Goal: Information Seeking & Learning: Find contact information

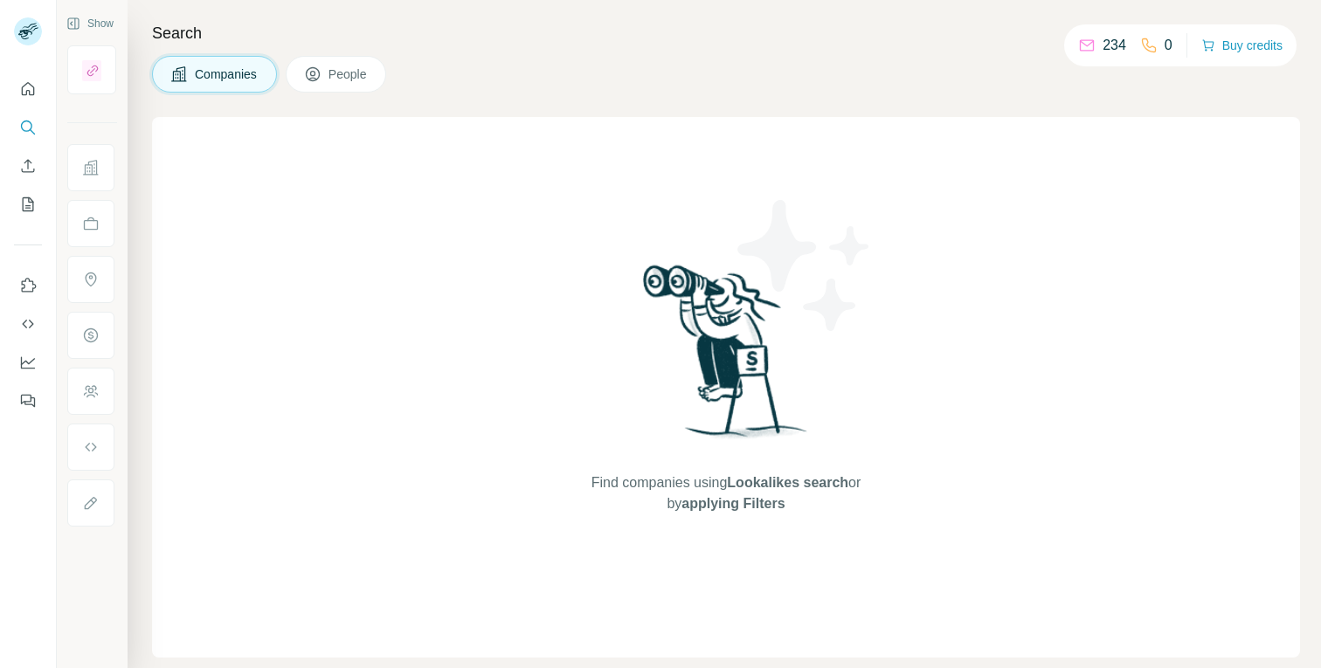
click at [25, 92] on icon "Quick start" at bounding box center [28, 88] width 13 height 13
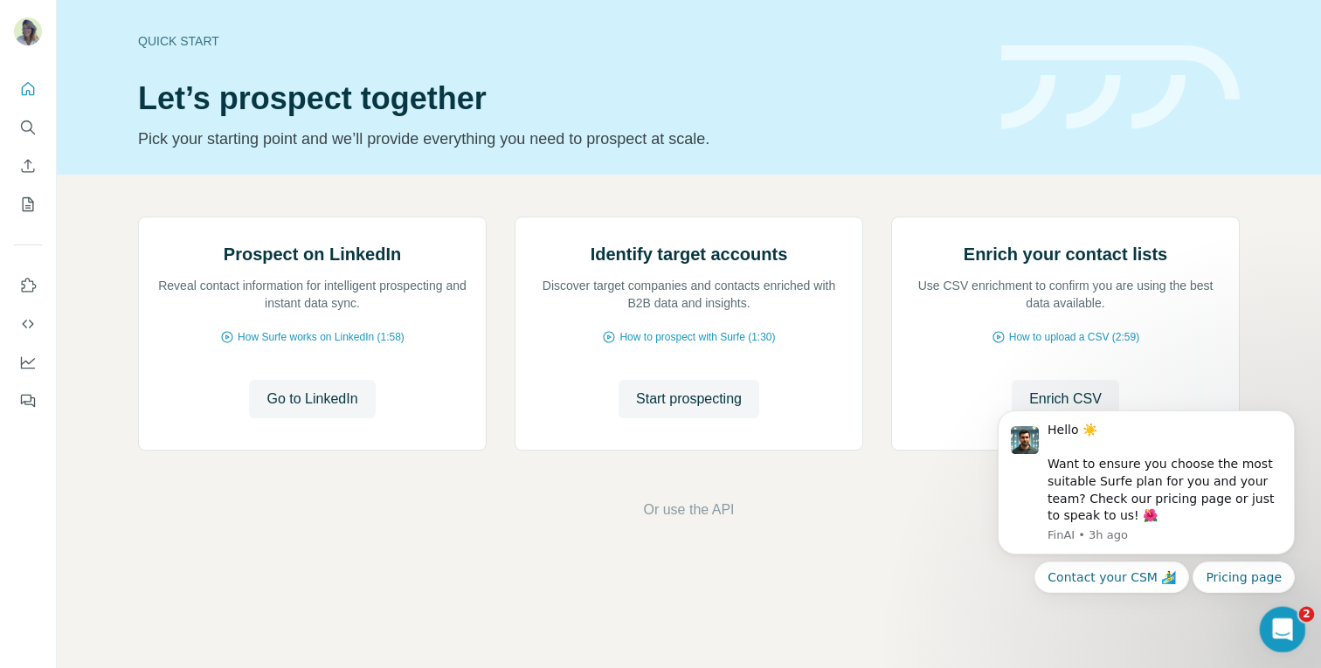
click at [1282, 632] on icon "Open Intercom Messenger" at bounding box center [1280, 627] width 29 height 29
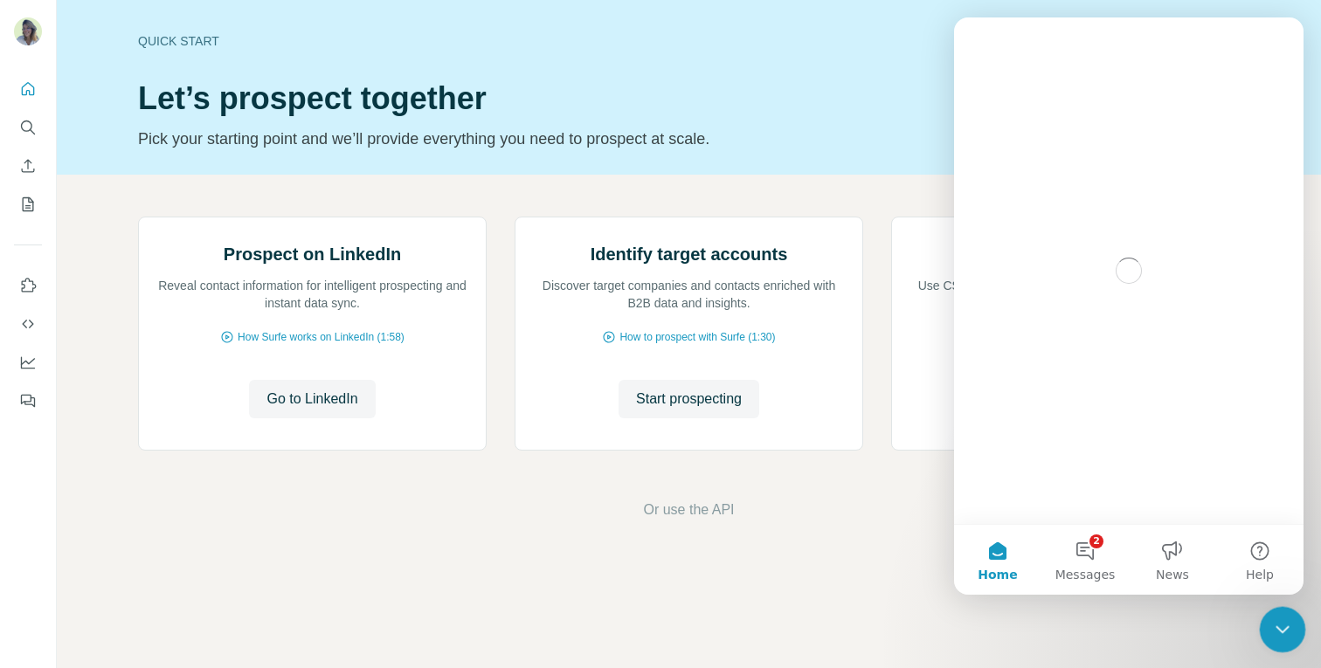
click at [1282, 633] on icon "Close Intercom Messenger" at bounding box center [1279, 627] width 21 height 21
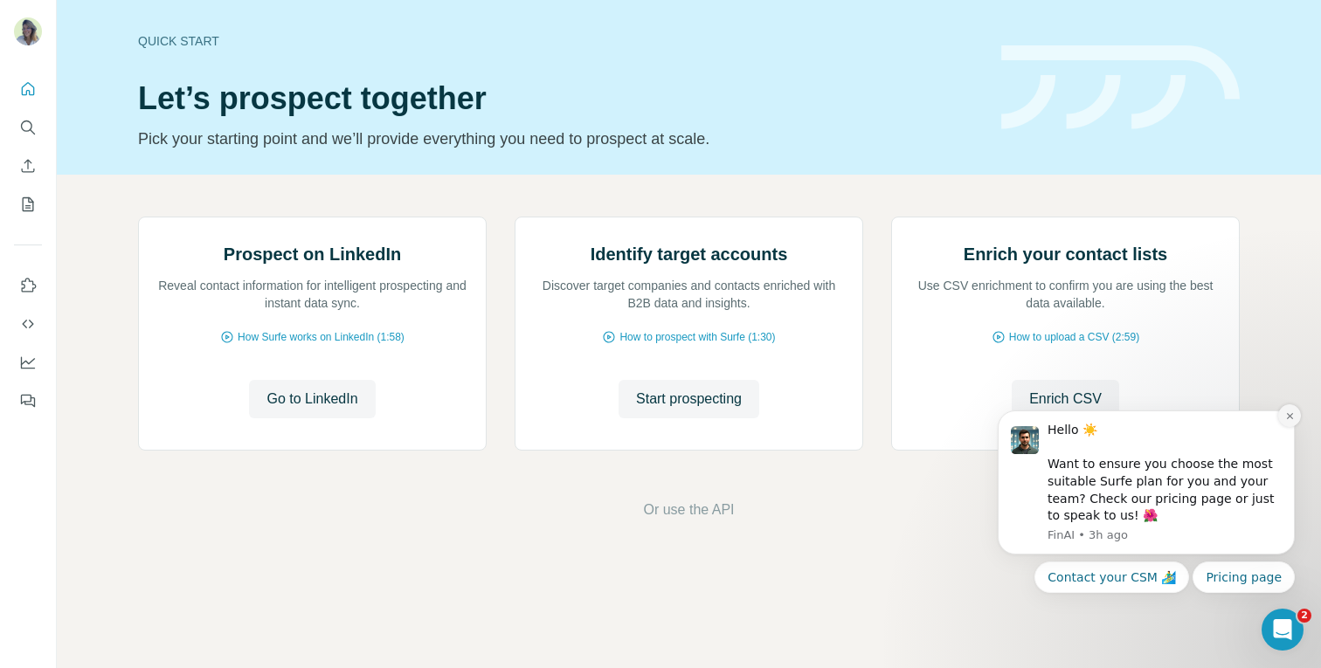
click at [1288, 418] on icon "Dismiss notification" at bounding box center [1290, 416] width 10 height 10
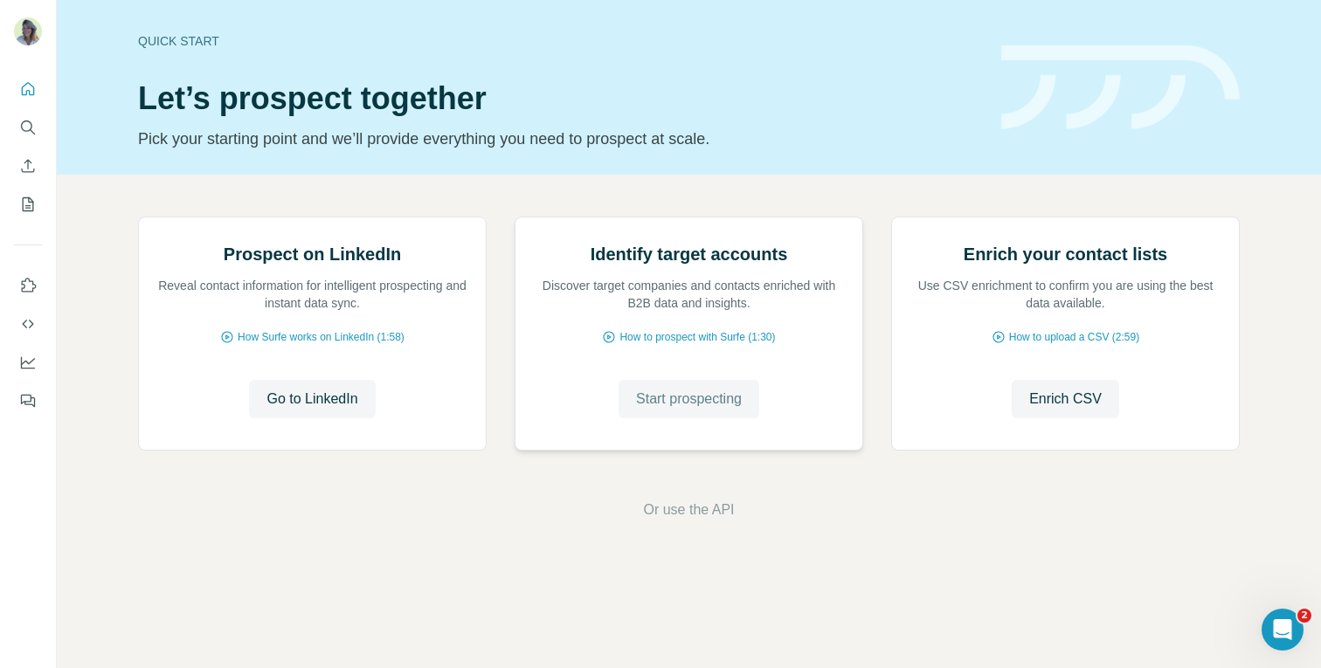
click at [674, 410] on span "Start prospecting" at bounding box center [689, 399] width 106 height 21
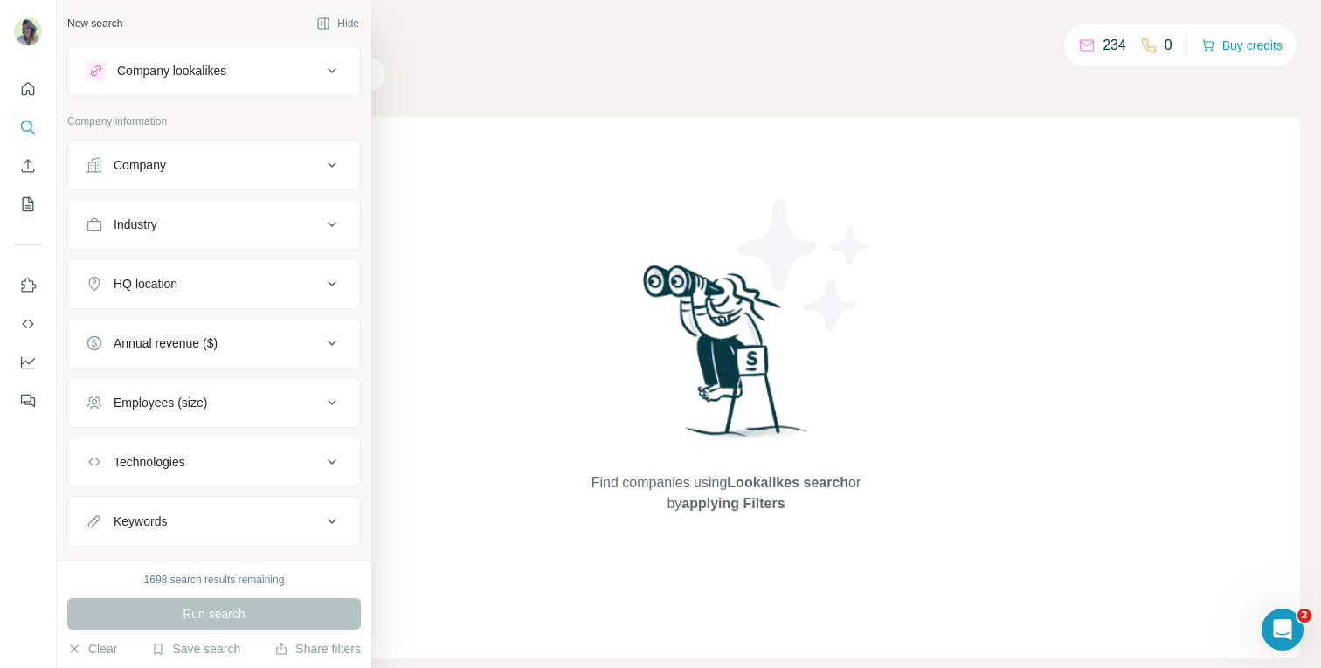
click at [226, 77] on div "Company lookalikes" at bounding box center [171, 70] width 109 height 17
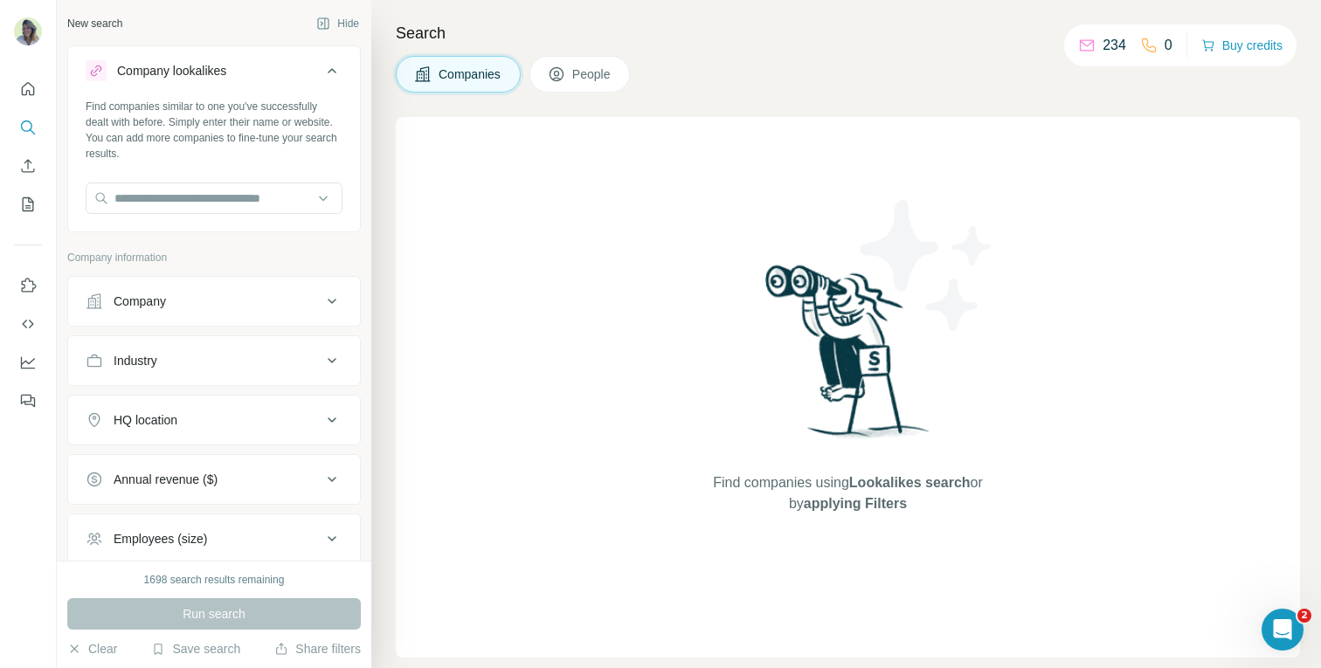
click at [226, 77] on div "Company lookalikes" at bounding box center [171, 70] width 109 height 17
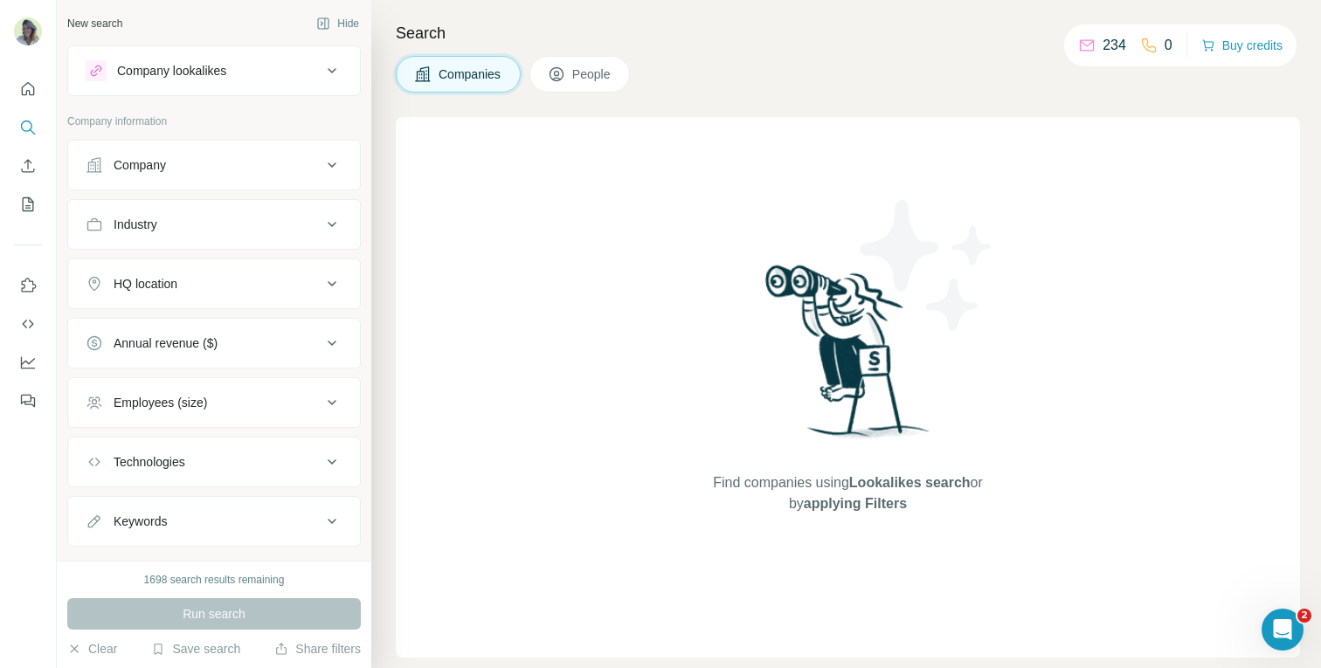
click at [204, 171] on div "Company" at bounding box center [204, 164] width 236 height 17
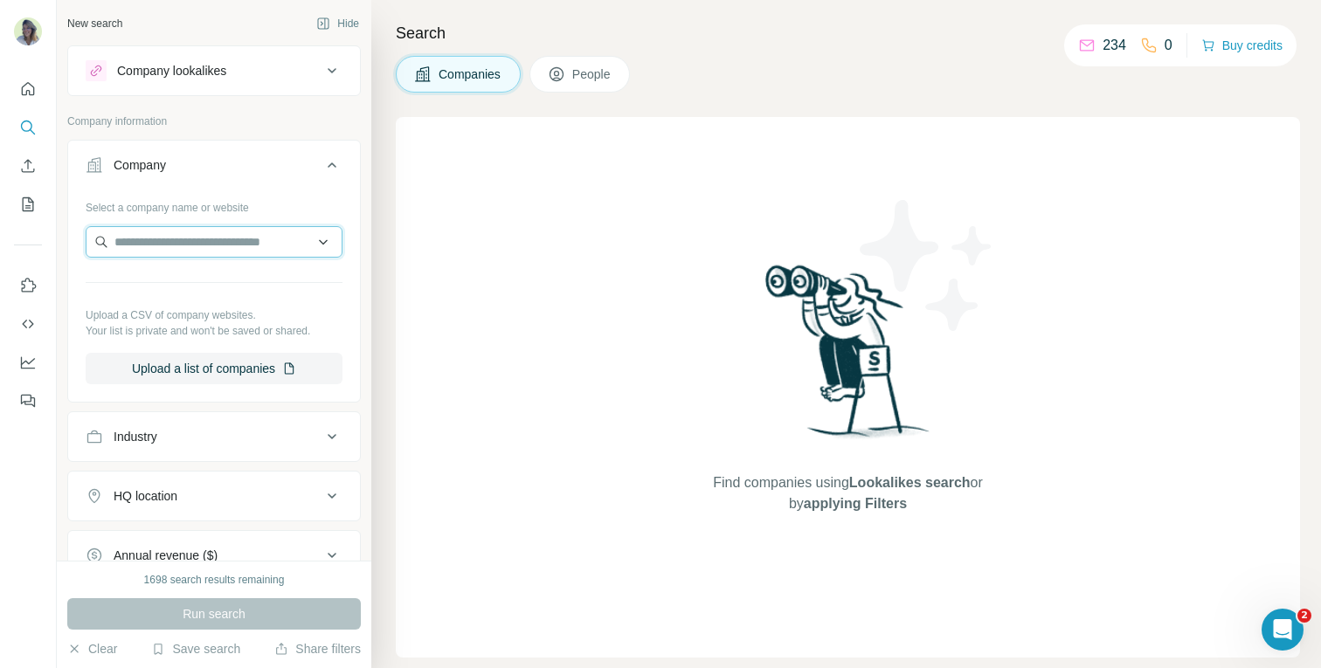
click at [183, 236] on input "text" at bounding box center [214, 241] width 257 height 31
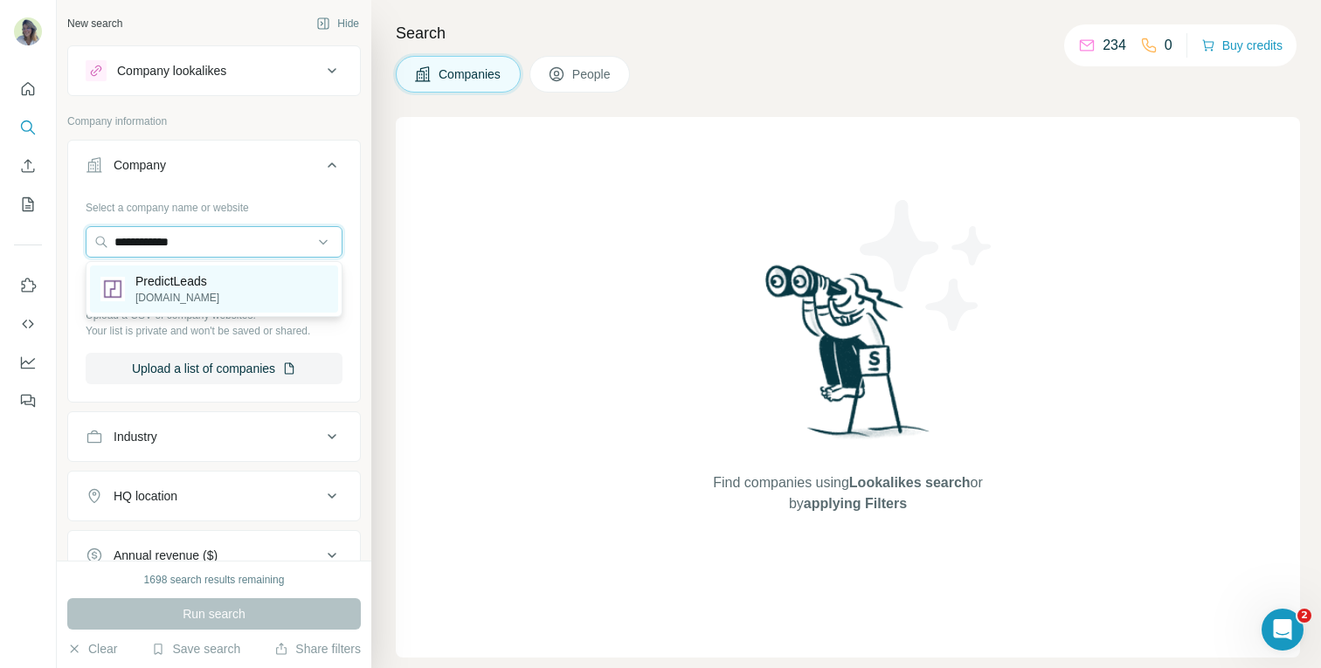
type input "**********"
click at [211, 286] on p "PredictLeads" at bounding box center [177, 281] width 84 height 17
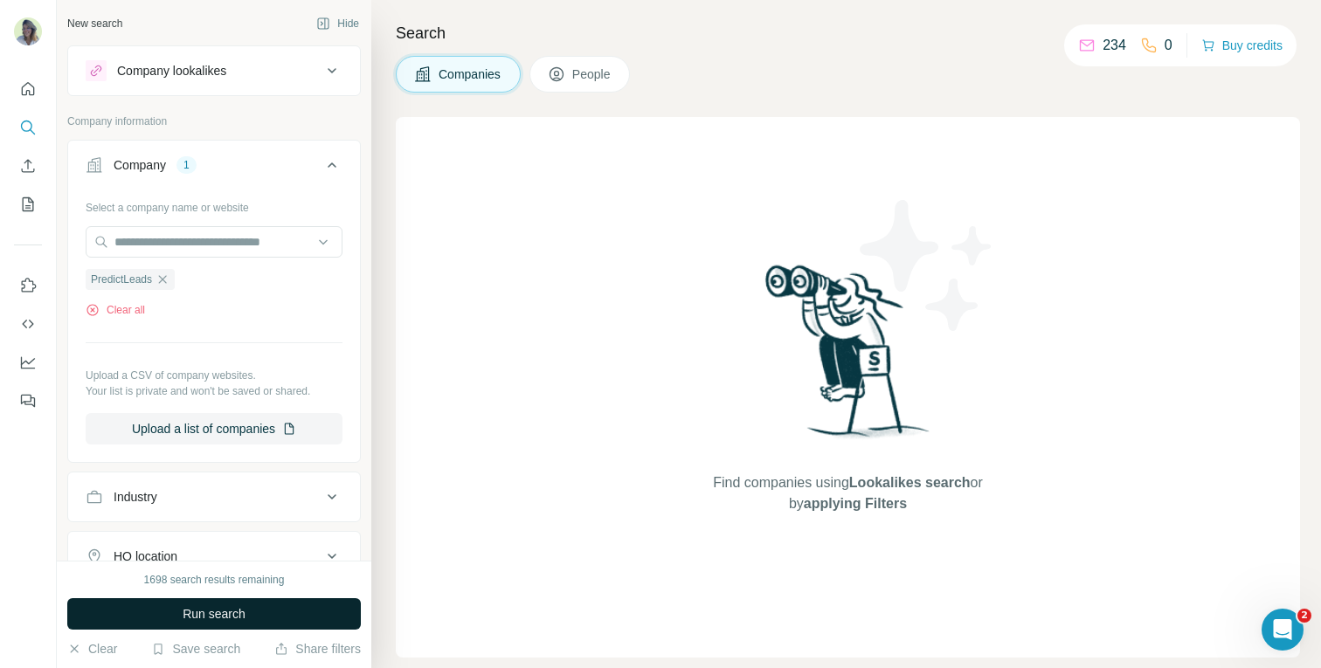
click at [204, 620] on span "Run search" at bounding box center [214, 613] width 63 height 17
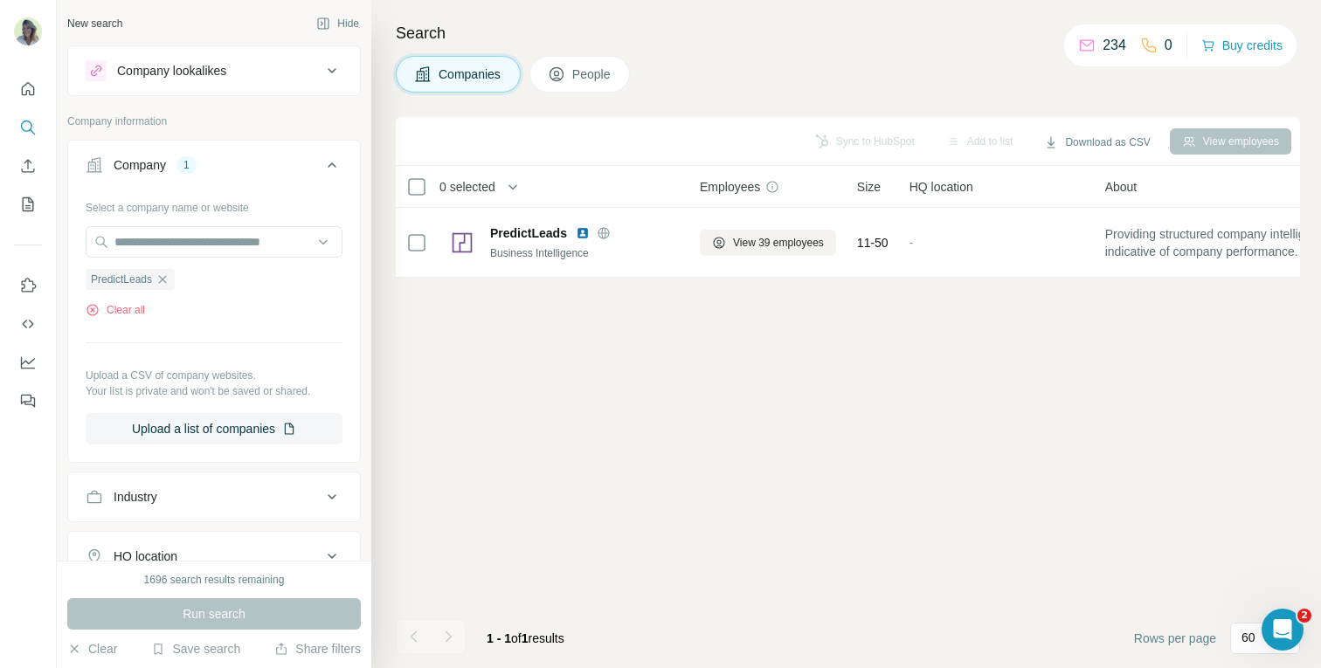
click at [597, 78] on span "People" at bounding box center [592, 74] width 40 height 17
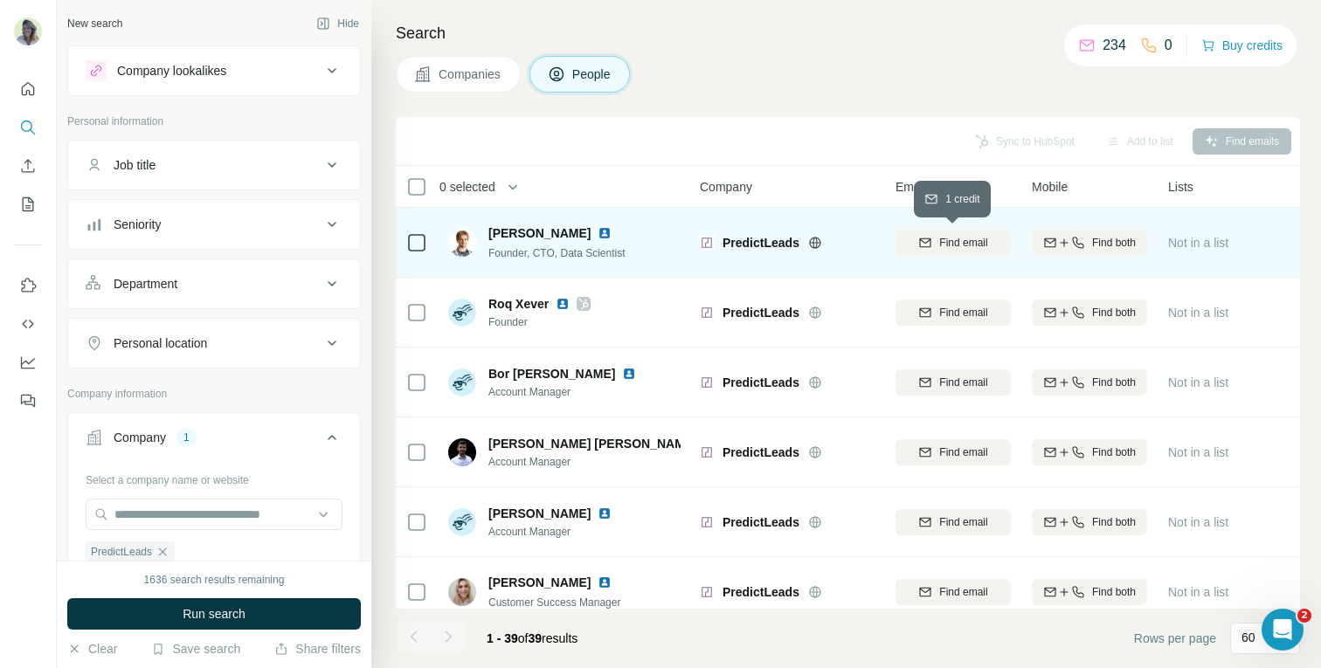
click at [946, 242] on span "Find email" at bounding box center [963, 243] width 48 height 16
